Goal: Check status: Check status

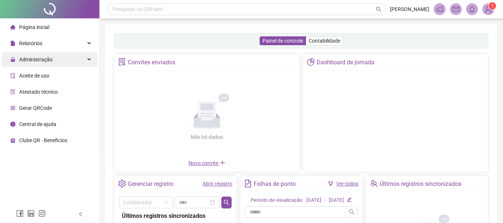
click at [141, 7] on div "Pesquisar no QRPoint" at bounding box center [246, 9] width 277 height 12
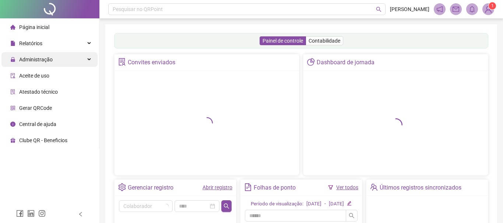
click at [63, 60] on div "Administração" at bounding box center [49, 59] width 96 height 15
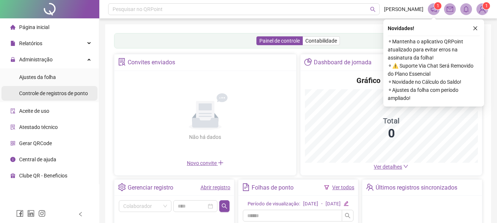
click at [70, 93] on span "Controle de registros de ponto" at bounding box center [53, 94] width 69 height 6
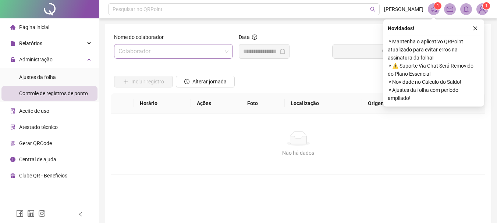
click at [145, 51] on input "search" at bounding box center [170, 52] width 103 height 14
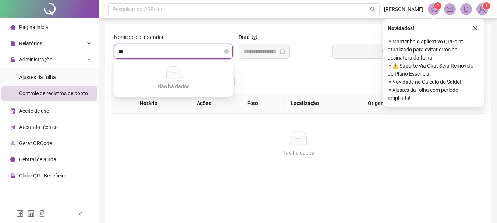
type input "***"
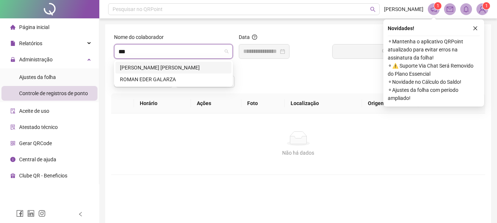
click at [161, 67] on div "[PERSON_NAME] [PERSON_NAME]" at bounding box center [173, 68] width 107 height 8
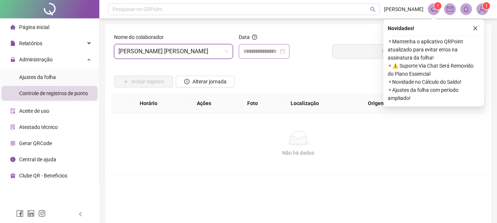
click at [285, 52] on div at bounding box center [264, 51] width 42 height 9
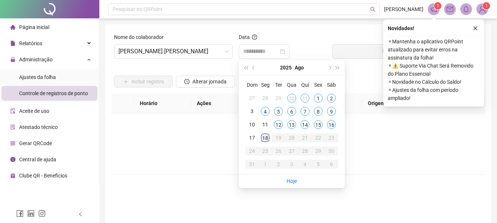
click at [265, 136] on div "18" at bounding box center [265, 138] width 9 height 9
type input "**********"
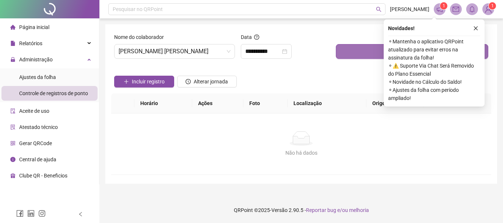
drag, startPoint x: 359, startPoint y: 46, endPoint x: 365, endPoint y: 56, distance: 12.0
click at [359, 47] on button "Buscar registros" at bounding box center [412, 51] width 152 height 15
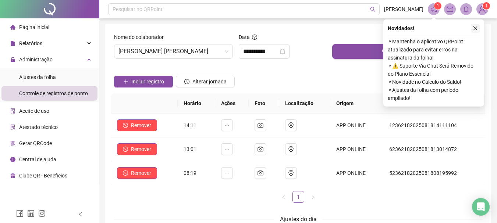
click at [476, 26] on icon "close" at bounding box center [475, 28] width 5 height 5
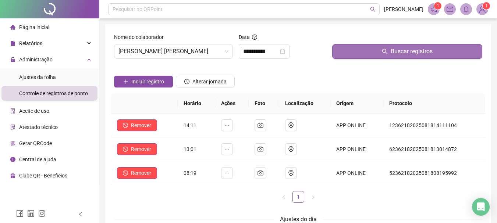
click at [395, 57] on button "Buscar registros" at bounding box center [407, 51] width 150 height 15
